Goal: Task Accomplishment & Management: Use online tool/utility

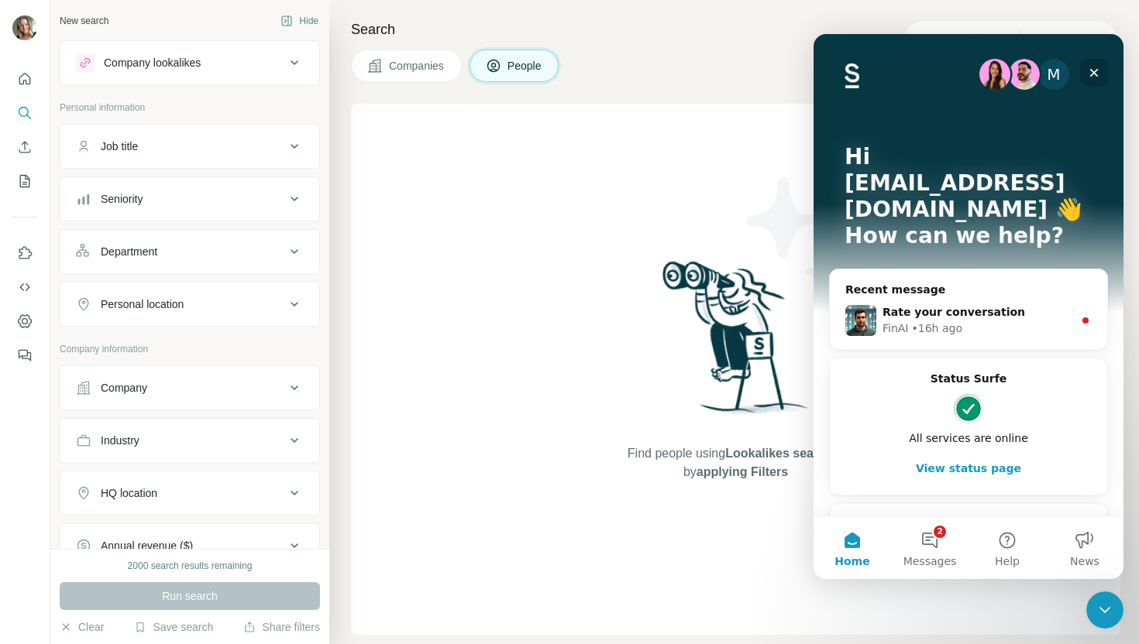
click at [1098, 75] on icon "Close" at bounding box center [1094, 73] width 12 height 12
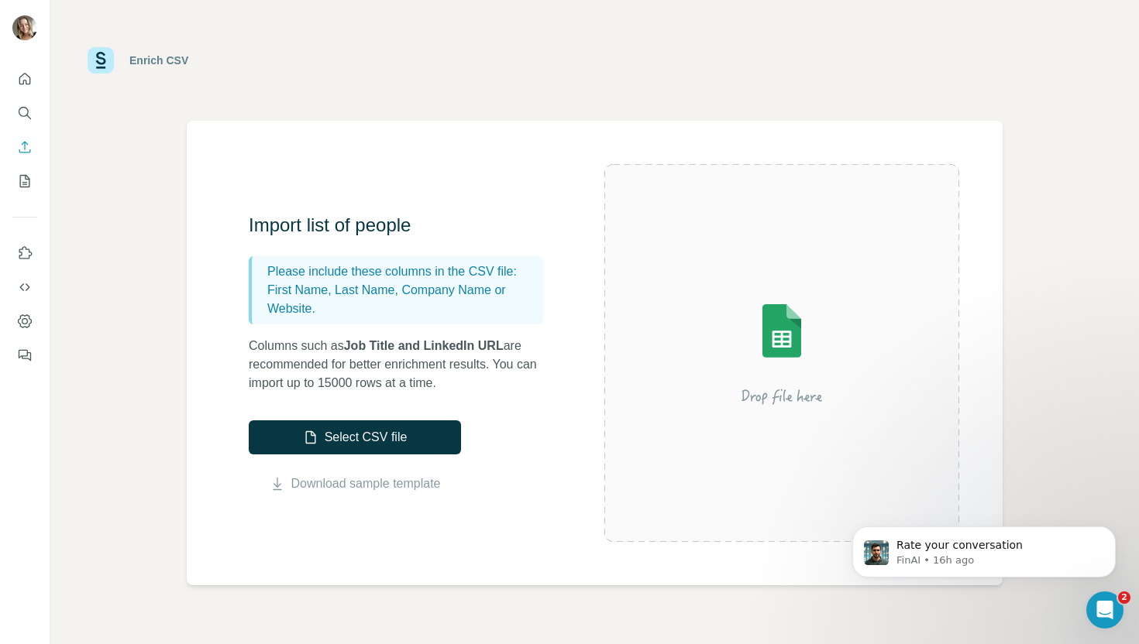
click at [576, 156] on div "Import list of people Please include these columns in the CSV file: First Name,…" at bounding box center [595, 353] width 816 height 465
click at [351, 446] on button "Select CSV file" at bounding box center [355, 438] width 212 height 34
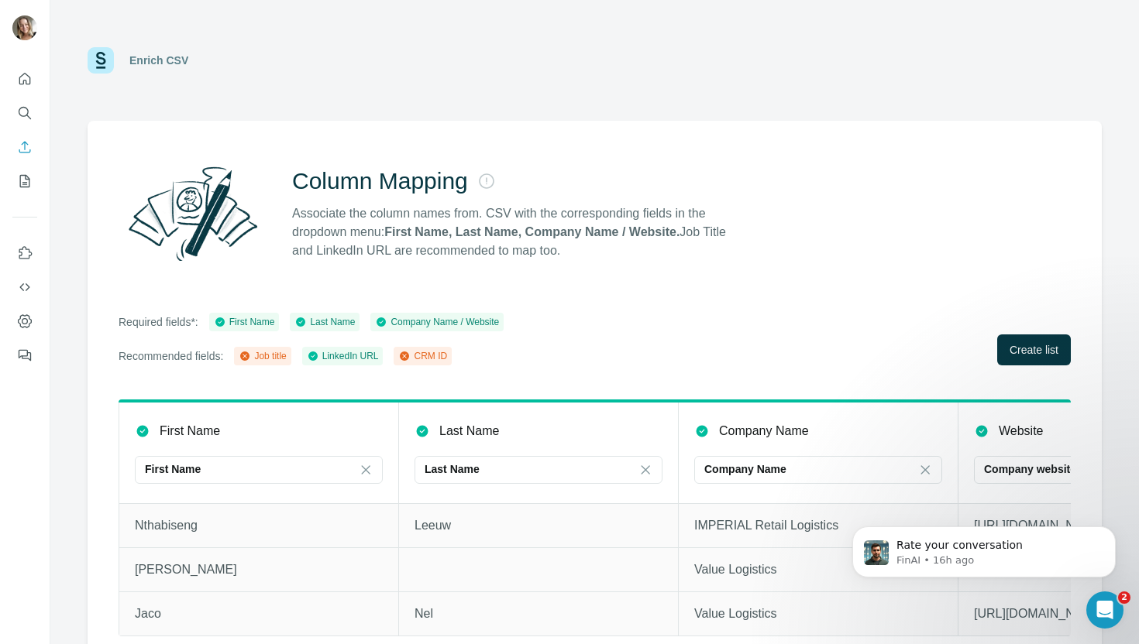
scroll to position [19, 0]
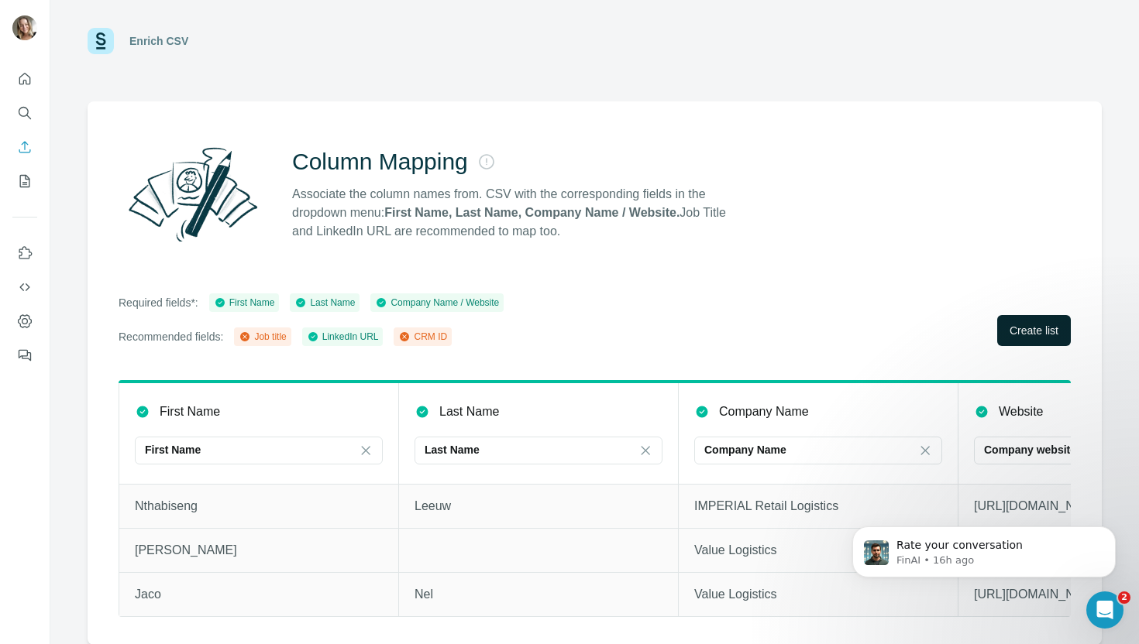
click at [1019, 328] on span "Create list" at bounding box center [1033, 330] width 49 height 15
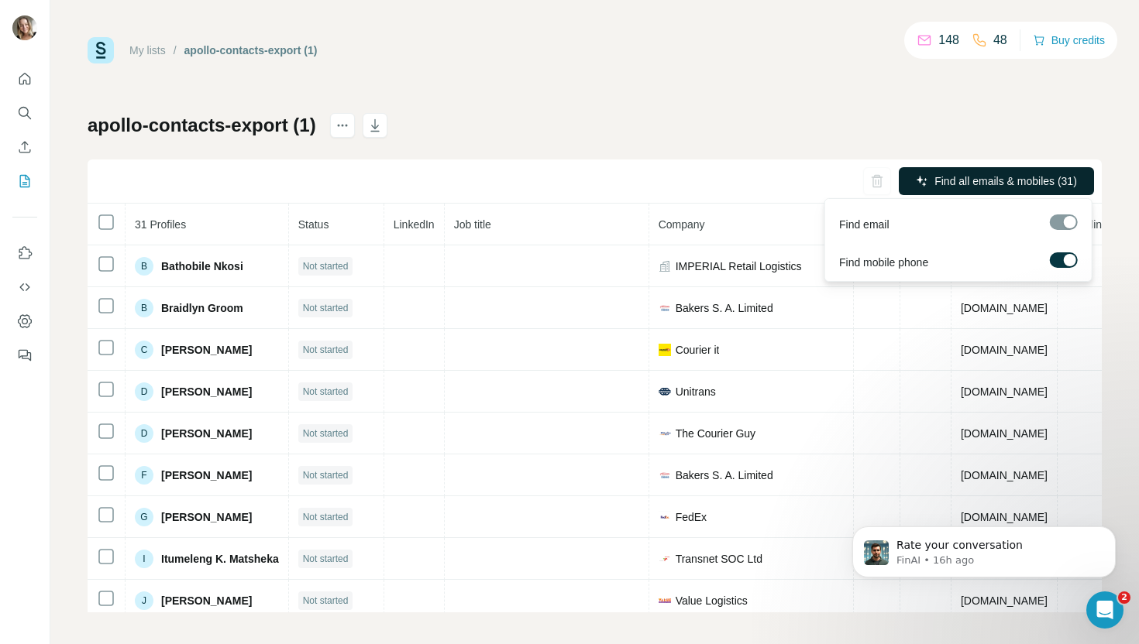
click at [995, 187] on span "Find all emails & mobiles (31)" at bounding box center [1005, 181] width 143 height 15
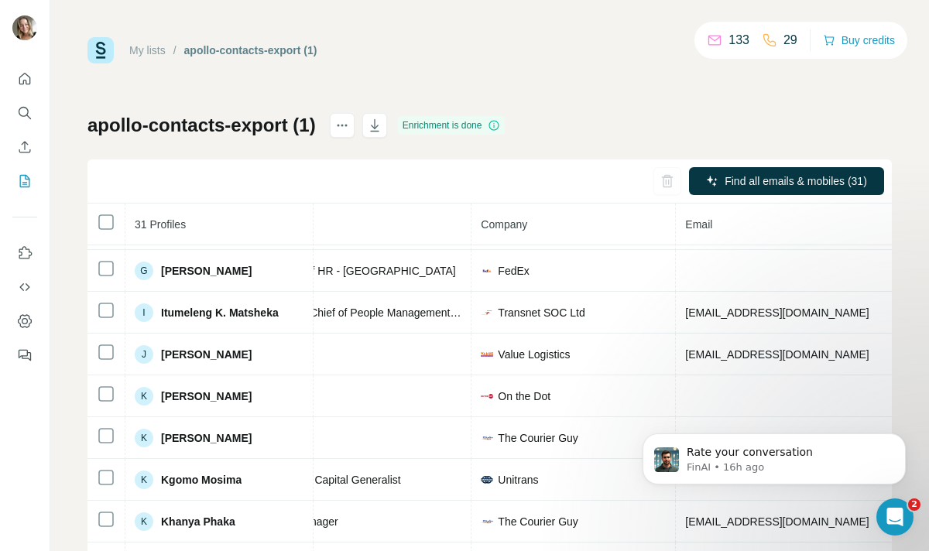
scroll to position [0, 229]
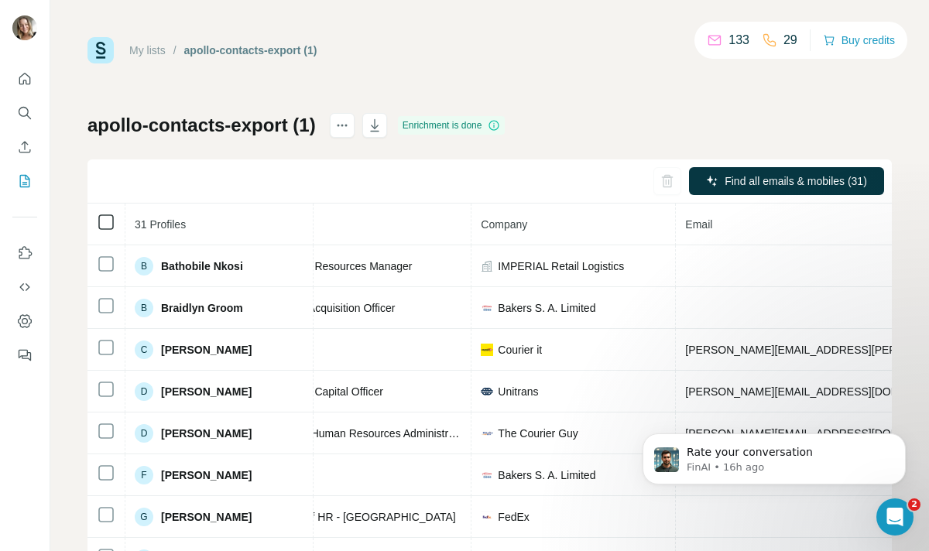
click at [97, 221] on icon at bounding box center [106, 222] width 19 height 19
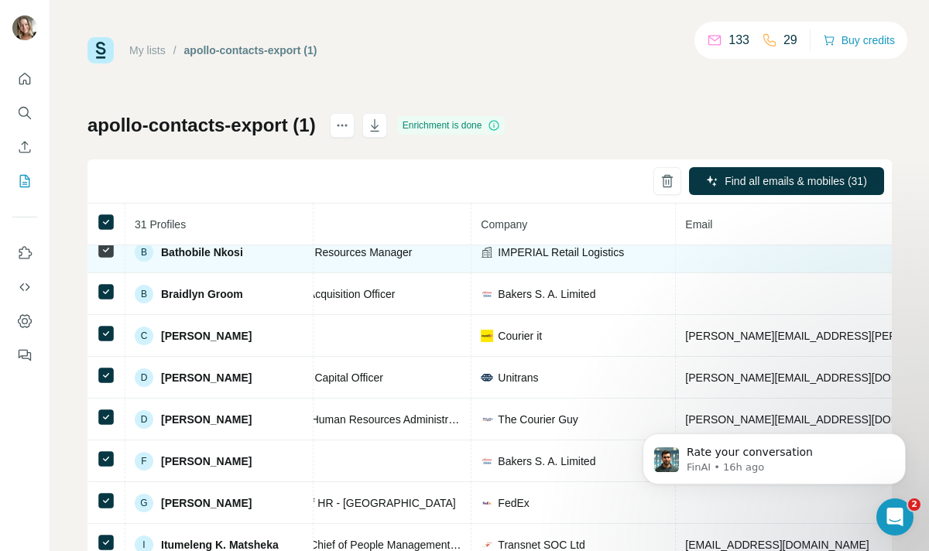
scroll to position [15, 229]
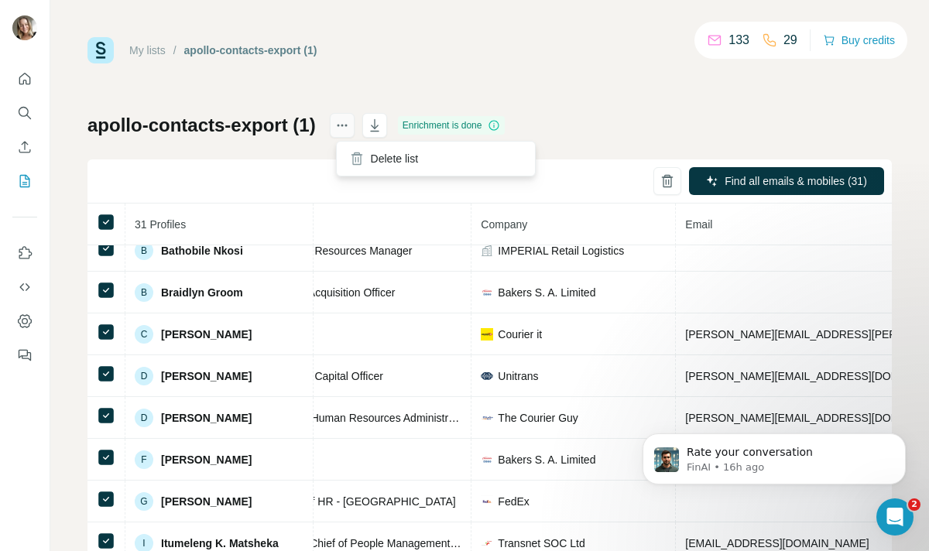
click at [351, 136] on button "actions" at bounding box center [342, 125] width 25 height 25
click at [647, 79] on div "My lists / apollo-contacts-export (1) 133 29 Buy credits apollo-contacts-export…" at bounding box center [490, 325] width 805 height 576
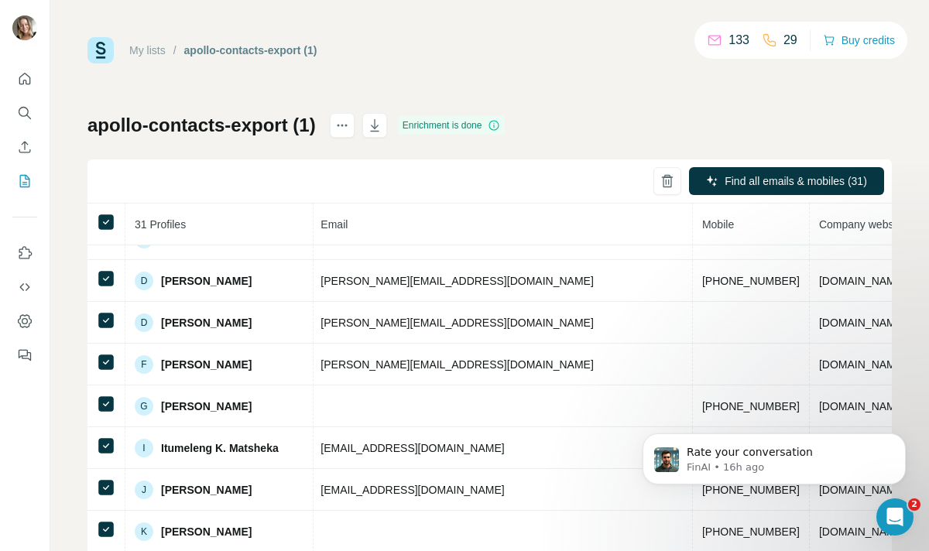
scroll to position [108, 594]
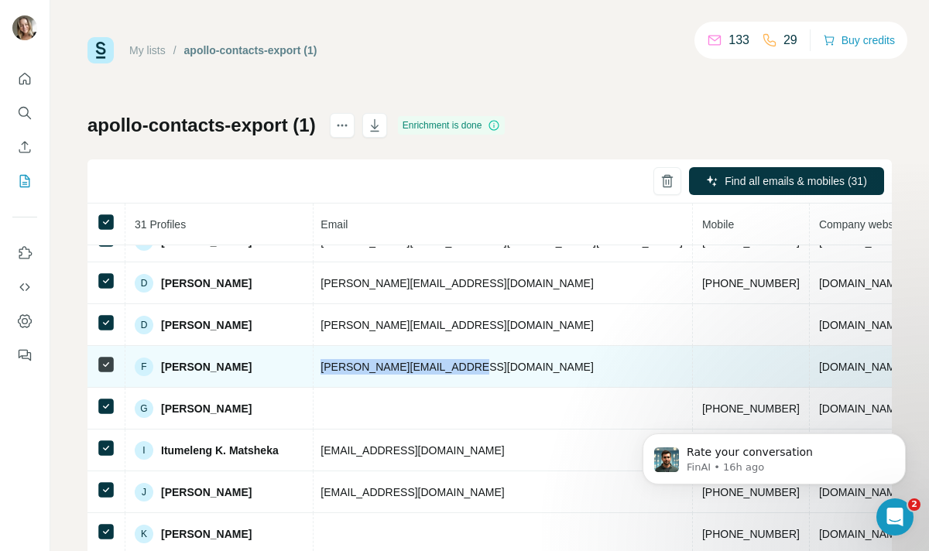
drag, startPoint x: 443, startPoint y: 369, endPoint x: 291, endPoint y: 371, distance: 151.8
click at [311, 371] on td "[PERSON_NAME][EMAIL_ADDRESS][DOMAIN_NAME]" at bounding box center [502, 367] width 382 height 42
copy span "[PERSON_NAME][EMAIL_ADDRESS][DOMAIN_NAME]"
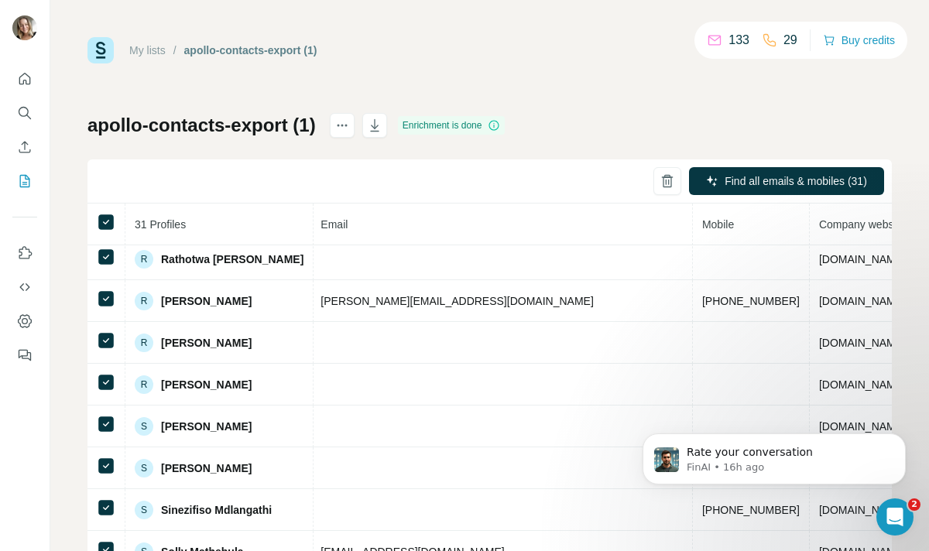
scroll to position [821, 594]
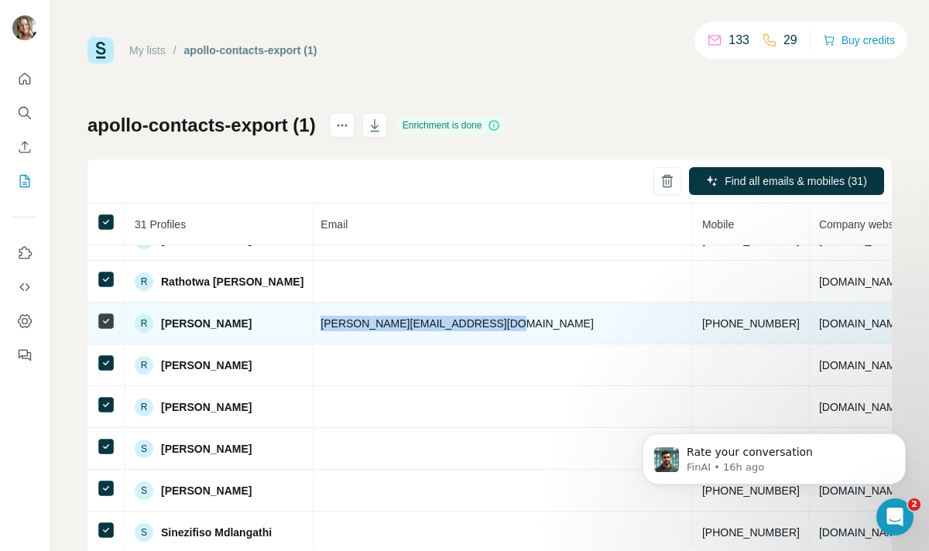
drag, startPoint x: 296, startPoint y: 323, endPoint x: 474, endPoint y: 323, distance: 178.2
click at [474, 323] on td "[PERSON_NAME][EMAIL_ADDRESS][DOMAIN_NAME]" at bounding box center [502, 324] width 382 height 42
copy span "[PERSON_NAME][EMAIL_ADDRESS][DOMAIN_NAME]"
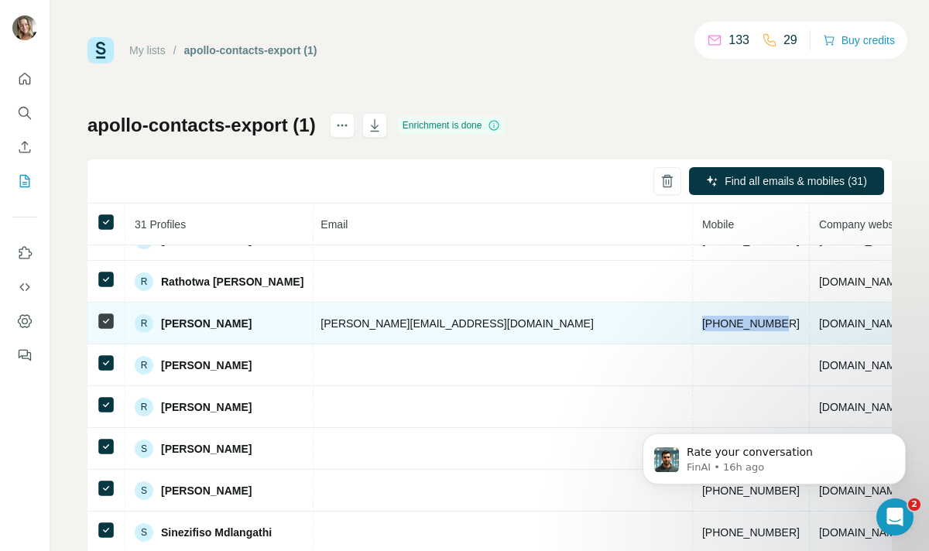
drag, startPoint x: 497, startPoint y: 326, endPoint x: 579, endPoint y: 326, distance: 82.1
click at [693, 326] on td "[PHONE_NUMBER]" at bounding box center [751, 324] width 117 height 42
copy span "[PHONE_NUMBER]"
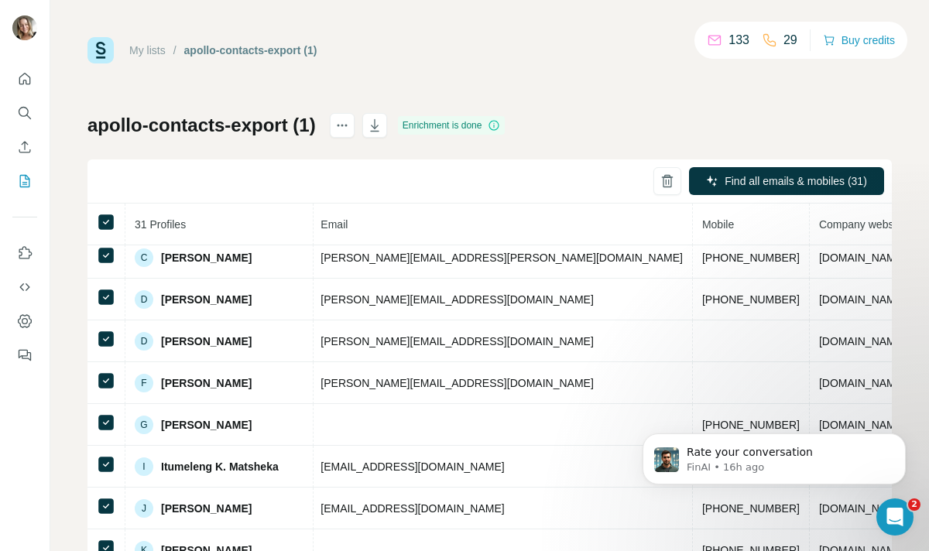
scroll to position [84, 594]
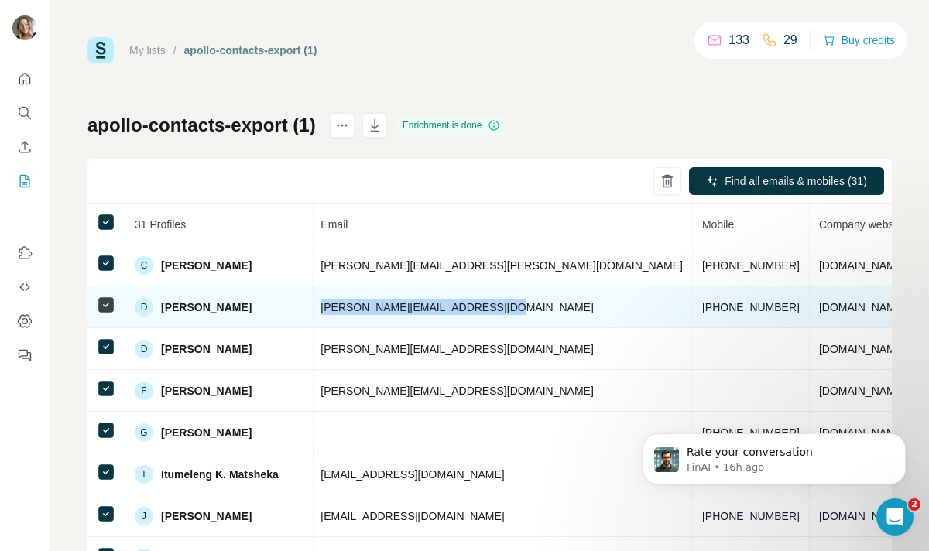
drag, startPoint x: 297, startPoint y: 309, endPoint x: 462, endPoint y: 308, distance: 165.0
click at [462, 308] on td "[PERSON_NAME][EMAIL_ADDRESS][DOMAIN_NAME]" at bounding box center [502, 308] width 382 height 42
copy span "[PERSON_NAME][EMAIL_ADDRESS][DOMAIN_NAME]"
drag, startPoint x: 500, startPoint y: 306, endPoint x: 592, endPoint y: 316, distance: 92.0
click at [592, 316] on tr "[PERSON_NAME] Found LinkedIn Human Capital Officer Unitrans [PERSON_NAME][EMAIL…" at bounding box center [300, 308] width 1615 height 42
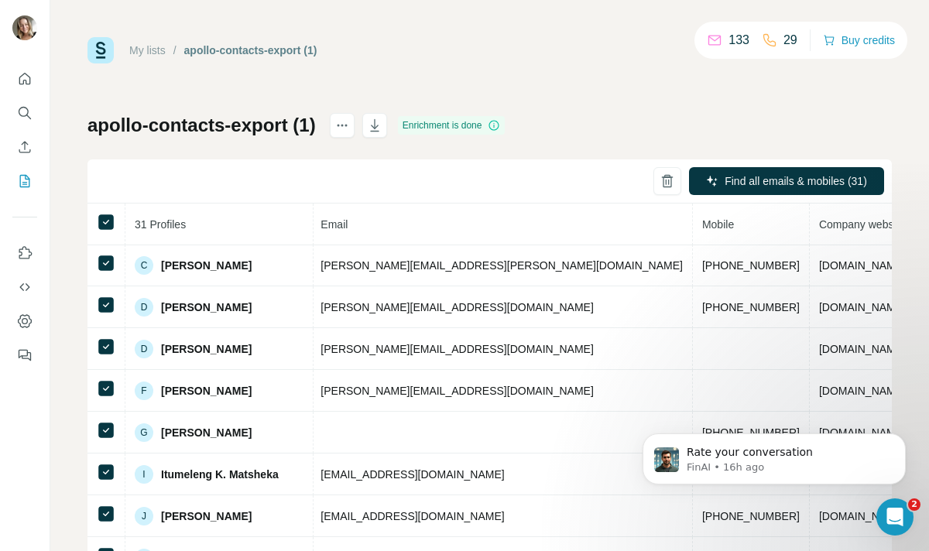
click at [487, 198] on div "Find all emails & mobiles (31)" at bounding box center [490, 182] width 805 height 44
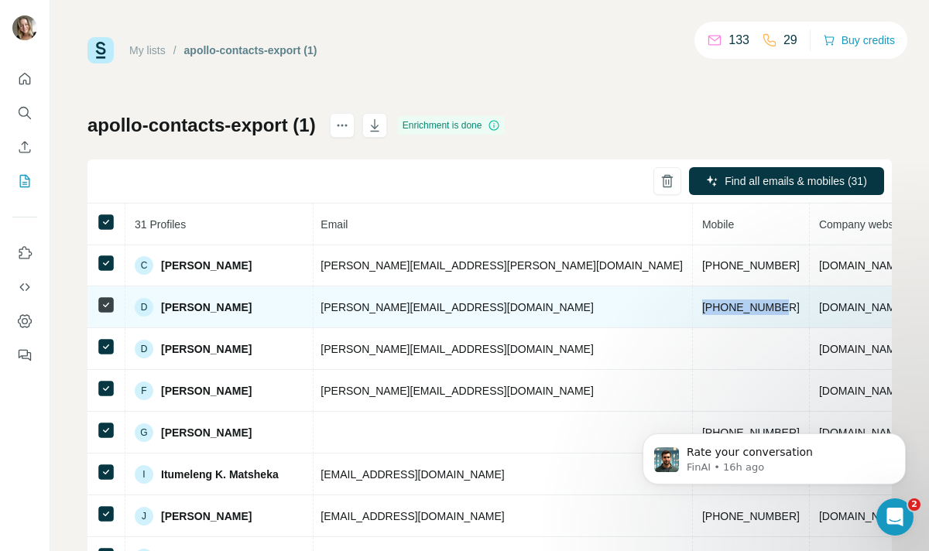
drag, startPoint x: 494, startPoint y: 308, endPoint x: 576, endPoint y: 311, distance: 81.4
click at [693, 311] on td "[PHONE_NUMBER]" at bounding box center [751, 308] width 117 height 42
copy span "[PHONE_NUMBER]"
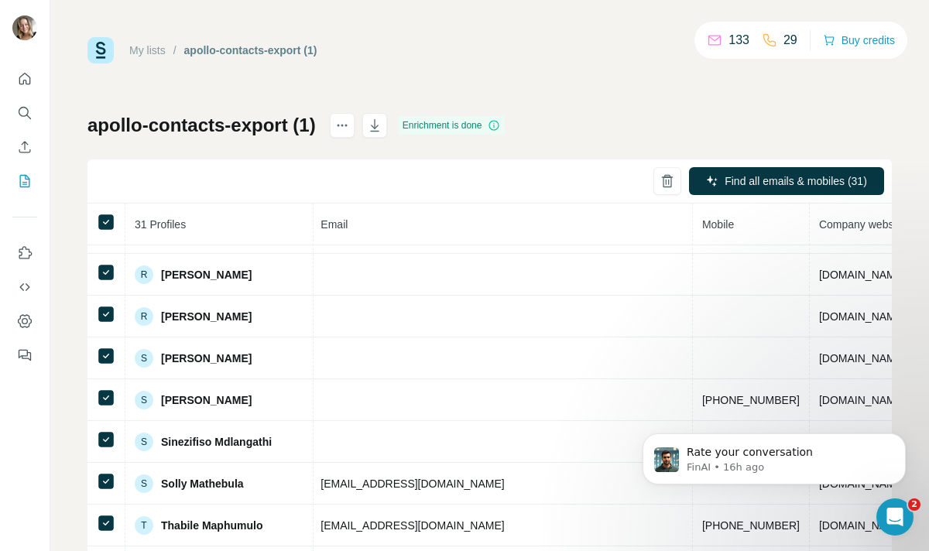
scroll to position [929, 594]
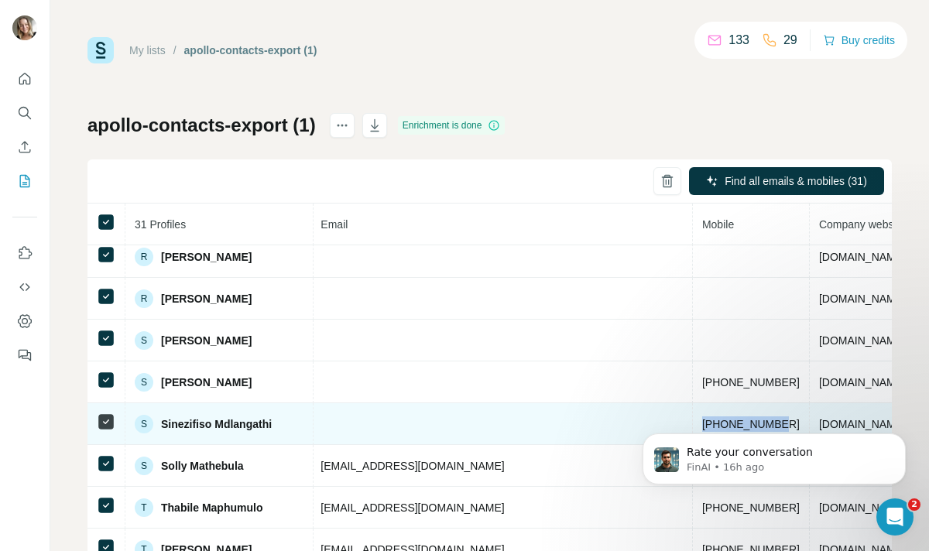
drag, startPoint x: 497, startPoint y: 422, endPoint x: 586, endPoint y: 422, distance: 88.3
click at [693, 422] on td "[PHONE_NUMBER]" at bounding box center [751, 425] width 117 height 42
copy span "[PHONE_NUMBER]"
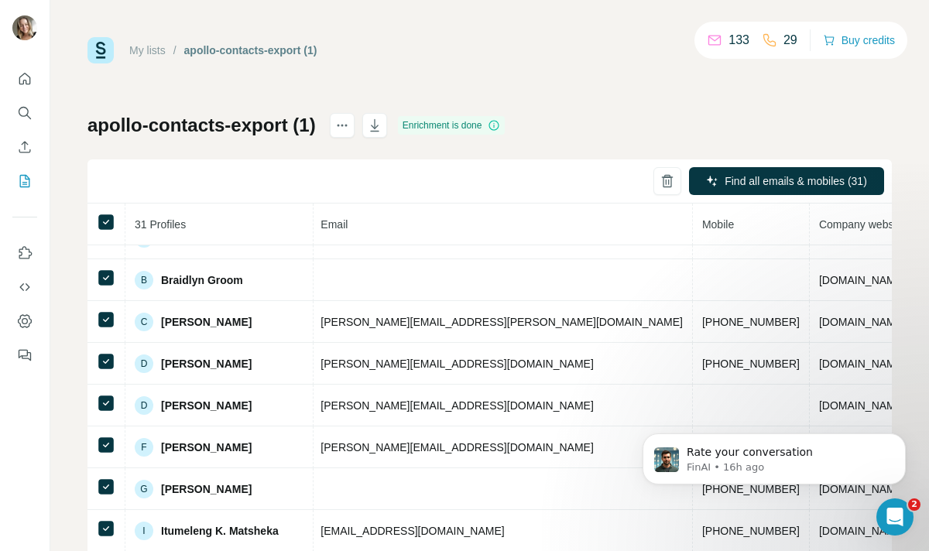
scroll to position [0, 594]
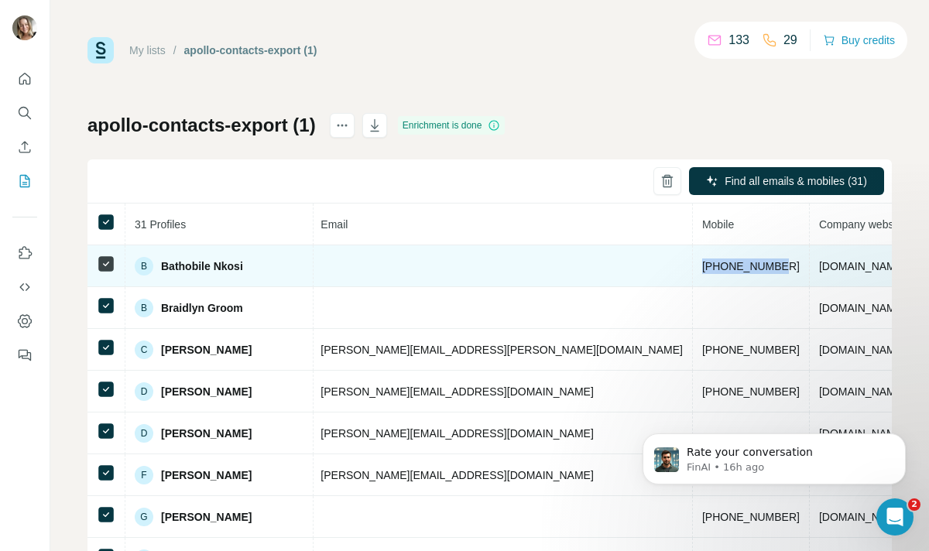
drag, startPoint x: 495, startPoint y: 266, endPoint x: 575, endPoint y: 280, distance: 81.0
click at [693, 280] on td "[PHONE_NUMBER]" at bounding box center [751, 267] width 117 height 42
copy span "[PHONE_NUMBER]"
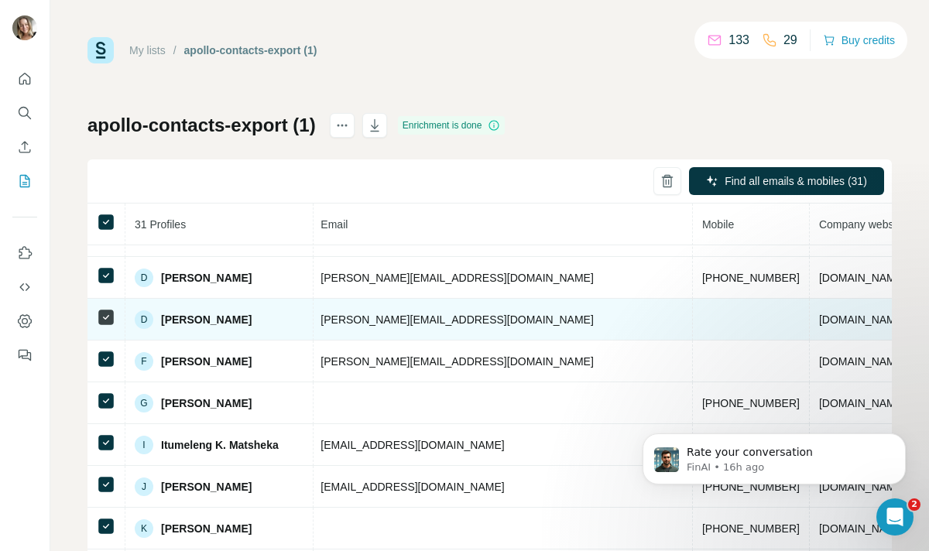
scroll to position [146, 594]
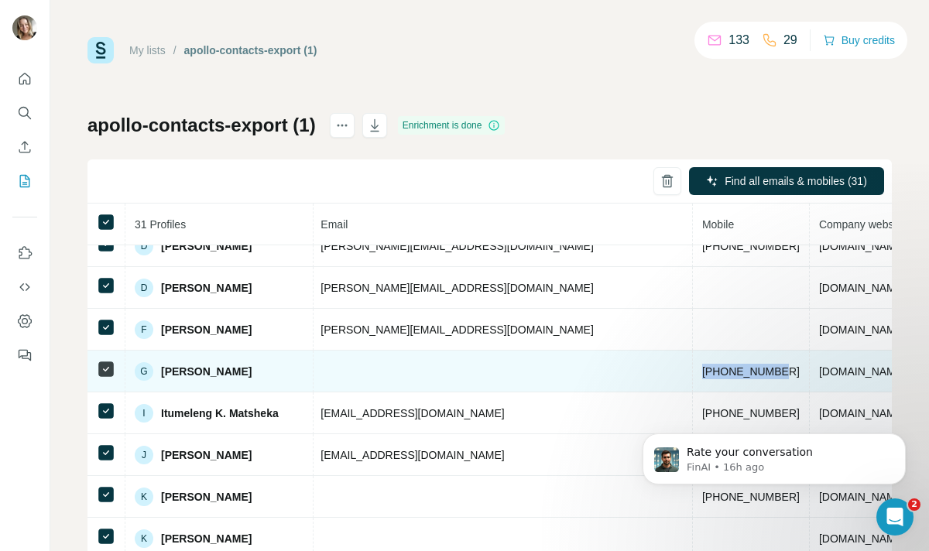
drag, startPoint x: 500, startPoint y: 371, endPoint x: 569, endPoint y: 381, distance: 68.9
click at [693, 381] on td "[PHONE_NUMBER]" at bounding box center [751, 372] width 117 height 42
copy span "[PHONE_NUMBER]"
